Goal: Information Seeking & Learning: Learn about a topic

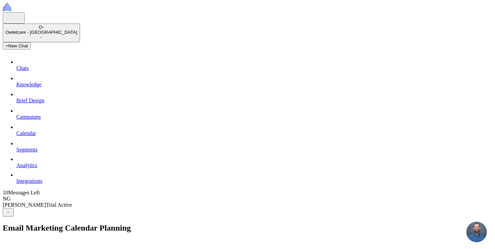
scroll to position [295, 0]
click at [40, 120] on link "Campaigns" at bounding box center [256, 112] width 481 height 16
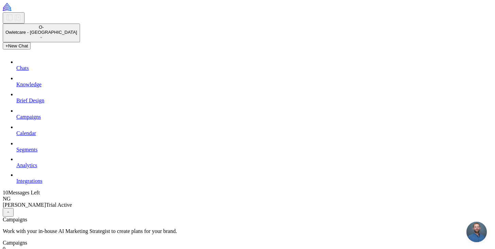
scroll to position [0, 0]
click at [72, 31] on button "O- Owletcare - CA" at bounding box center [41, 32] width 77 height 19
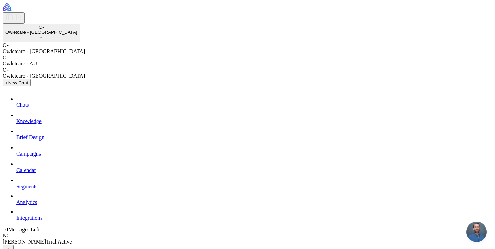
click at [37, 66] on span "Owletcare - AU" at bounding box center [20, 64] width 34 height 6
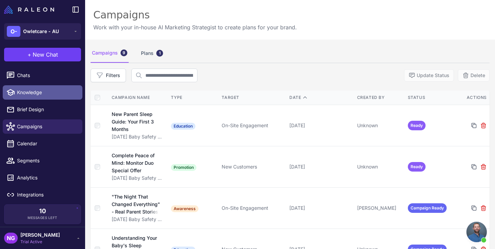
scroll to position [295, 0]
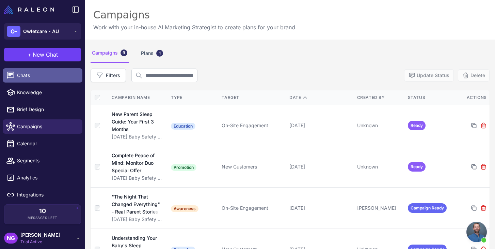
click at [36, 76] on span "Chats" at bounding box center [47, 75] width 60 height 7
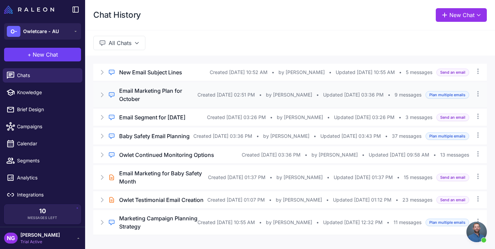
click at [159, 103] on h3 "Email Marketing Plan for October" at bounding box center [158, 94] width 78 height 16
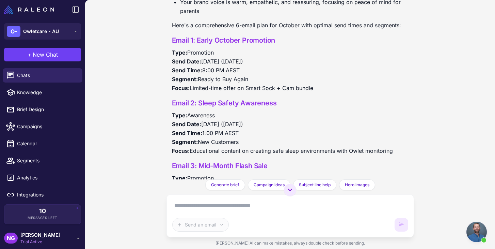
scroll to position [197, 0]
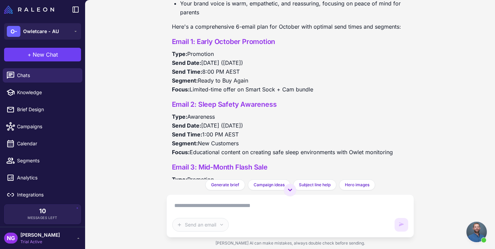
click at [223, 123] on p "Type: Awareness Send Date: [DATE] ([DATE]) Send Time: 1:00 PM AEST Segment: New…" at bounding box center [290, 134] width 237 height 44
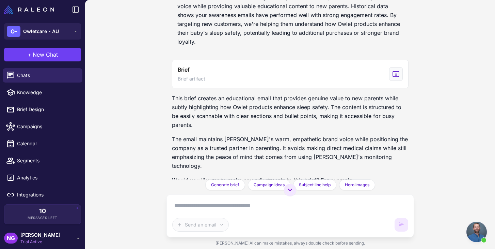
scroll to position [737, 0]
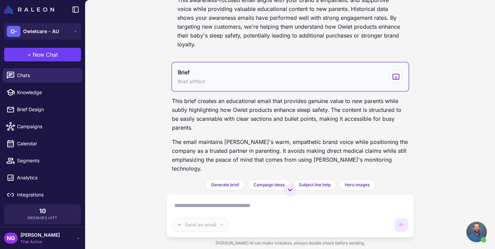
click at [218, 68] on button "Brief Brief artifact" at bounding box center [290, 76] width 237 height 29
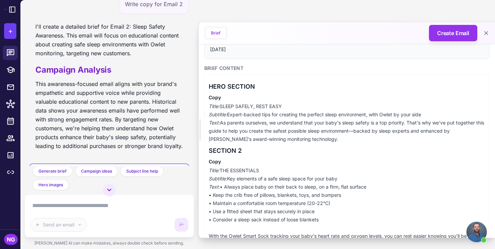
scroll to position [70, 0]
